Goal: Task Accomplishment & Management: Use online tool/utility

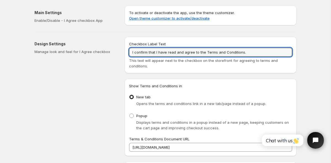
drag, startPoint x: 252, startPoint y: 52, endPoint x: 111, endPoint y: 51, distance: 140.8
paste input "and the Privacy Policy"
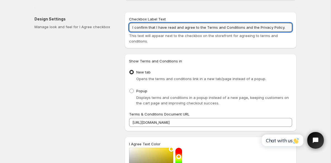
scroll to position [35, 0]
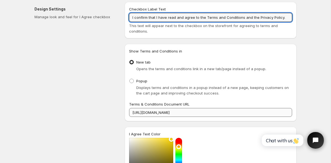
type input "I confirm that I have read and agree to the Terms and Conditions and the Privac…"
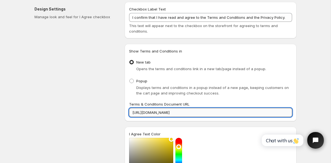
drag, startPoint x: 236, startPoint y: 113, endPoint x: 197, endPoint y: 115, distance: 39.8
click at [197, 115] on input "[URL][DOMAIN_NAME]" at bounding box center [210, 112] width 163 height 9
type input "[URL][DOMAIN_NAME]"
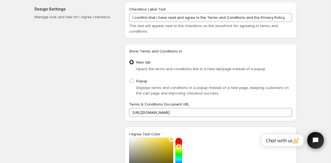
scroll to position [293, 0]
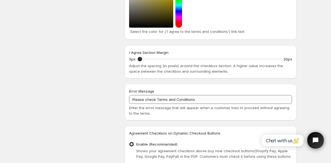
scroll to position [190, 0]
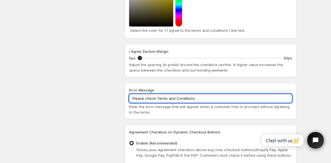
click at [188, 96] on input "Please check Terms and Conditions" at bounding box center [210, 98] width 163 height 9
click at [187, 96] on input "Please check Terms and Conditions" at bounding box center [210, 98] width 163 height 9
paste input "I confirm that I have read and agree to the Terms and Conditions and the Privac…"
click at [134, 99] on input "I confirm that I have read and agree to the Terms and Conditions and the Privac…" at bounding box center [210, 98] width 163 height 9
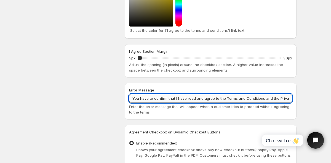
drag, startPoint x: 195, startPoint y: 99, endPoint x: 167, endPoint y: 99, distance: 27.9
click at [167, 99] on input "You have to confirm that I have read and agree to the Terms and Conditions and …" at bounding box center [210, 98] width 163 height 9
drag, startPoint x: 203, startPoint y: 99, endPoint x: 154, endPoint y: 99, distance: 48.9
click at [154, 99] on input "You have to confirm that I have read and agree to the Terms and Conditions and …" at bounding box center [210, 98] width 163 height 9
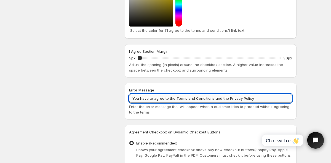
drag, startPoint x: 152, startPoint y: 98, endPoint x: 140, endPoint y: 98, distance: 11.9
click at [140, 98] on input "You have to agree to the Terms and Conditions and the Privacy Policy." at bounding box center [210, 98] width 163 height 9
click at [167, 99] on input "You must agree to the Terms and Conditions and the Privacy Policy." at bounding box center [210, 98] width 163 height 9
click at [219, 99] on input "You must agree to our Terms and Conditions and the Privacy Policy." at bounding box center [210, 98] width 163 height 9
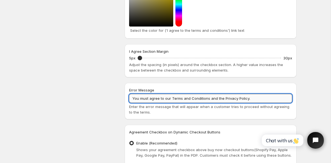
click at [219, 99] on input "You must agree to our Terms and Conditions and the Privacy Policy." at bounding box center [210, 98] width 163 height 9
type input "You must agree to our Terms and Conditions and Privacy Policy."
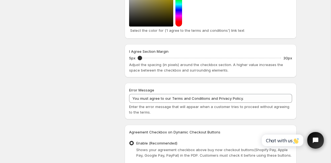
click at [241, 120] on div "Checkbox Label Text I confirm that I have read and agree to the Terms and Condi…" at bounding box center [211, 16] width 172 height 341
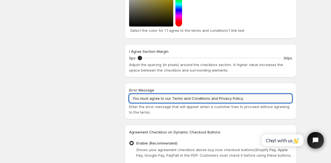
click at [231, 98] on input "You must agree to our Terms and Conditions and Privacy Policy." at bounding box center [210, 98] width 163 height 9
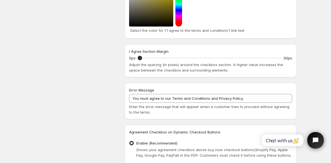
click at [99, 44] on div "Design Settings Manage look and feel for I Agree checkbox" at bounding box center [78, 16] width 86 height 341
